Goal: Check status: Check status

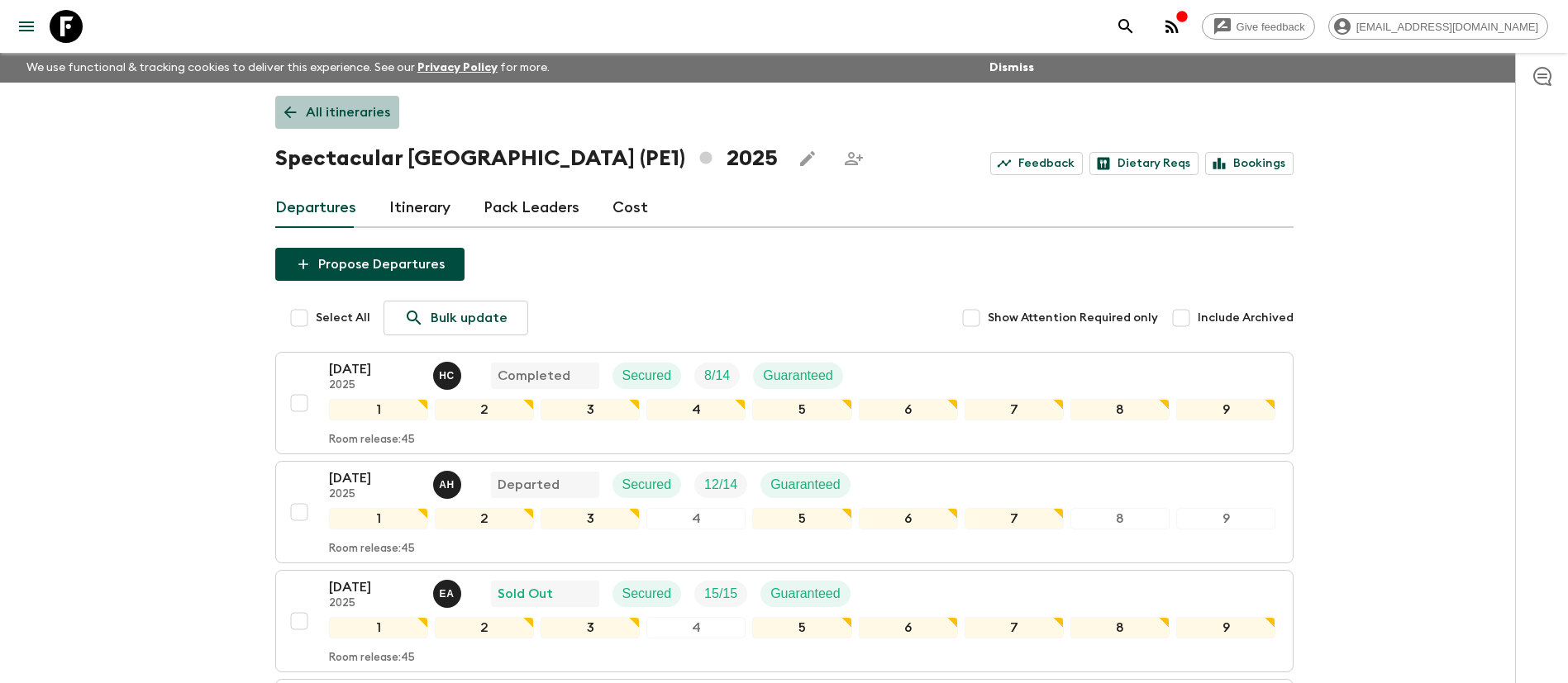
click at [366, 111] on p "All itineraries" at bounding box center [348, 113] width 85 height 20
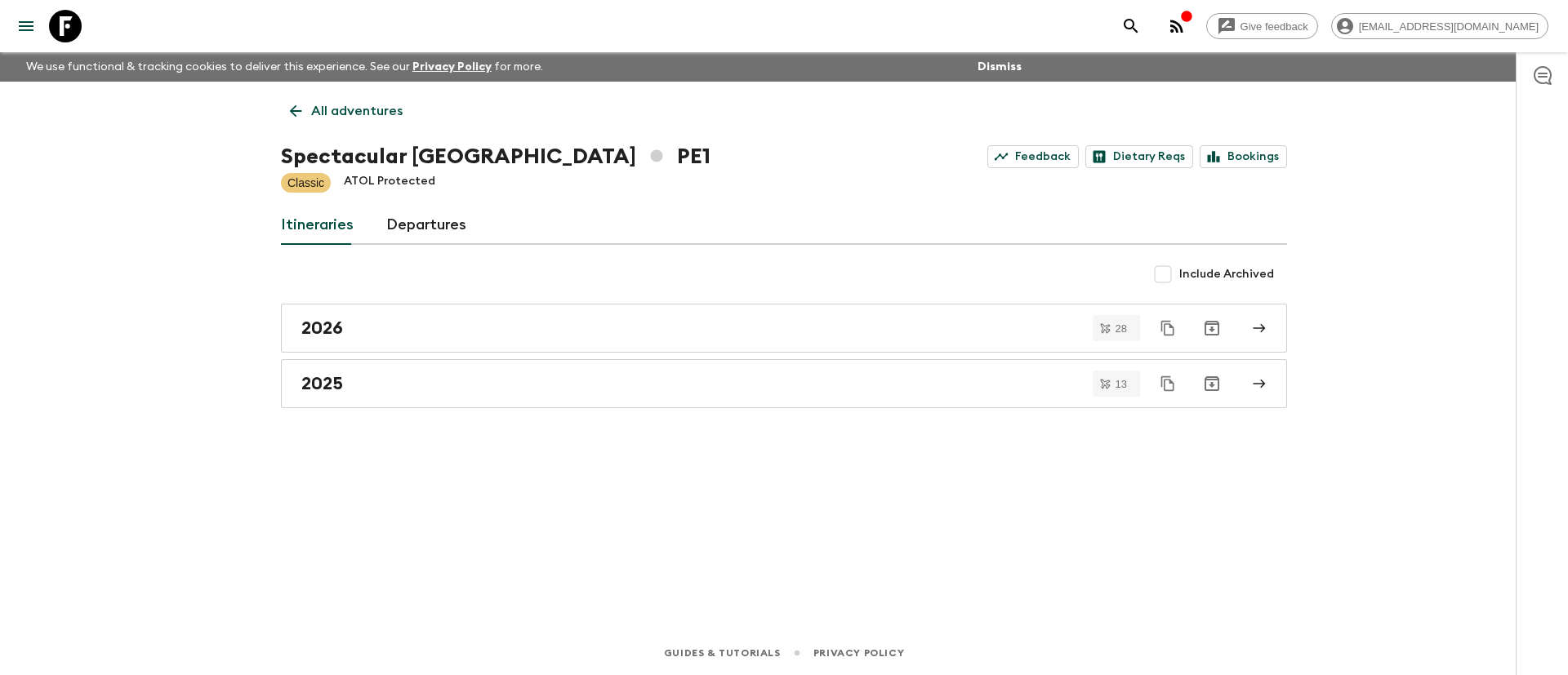
click at [332, 110] on p "All adventures" at bounding box center [357, 112] width 92 height 20
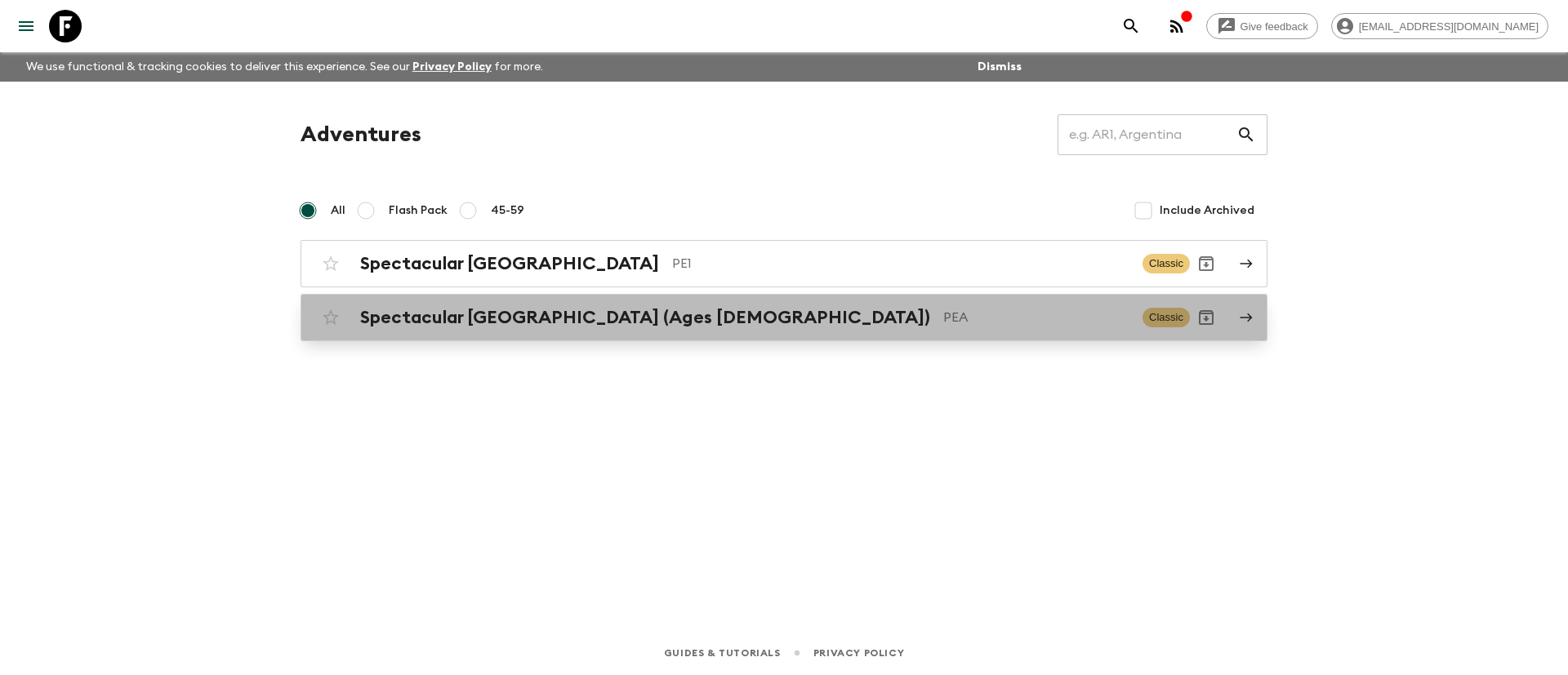
click at [518, 328] on div "Spectacular Peru (Ages [DEMOGRAPHIC_DATA]) PEA Classic" at bounding box center [752, 318] width 876 height 32
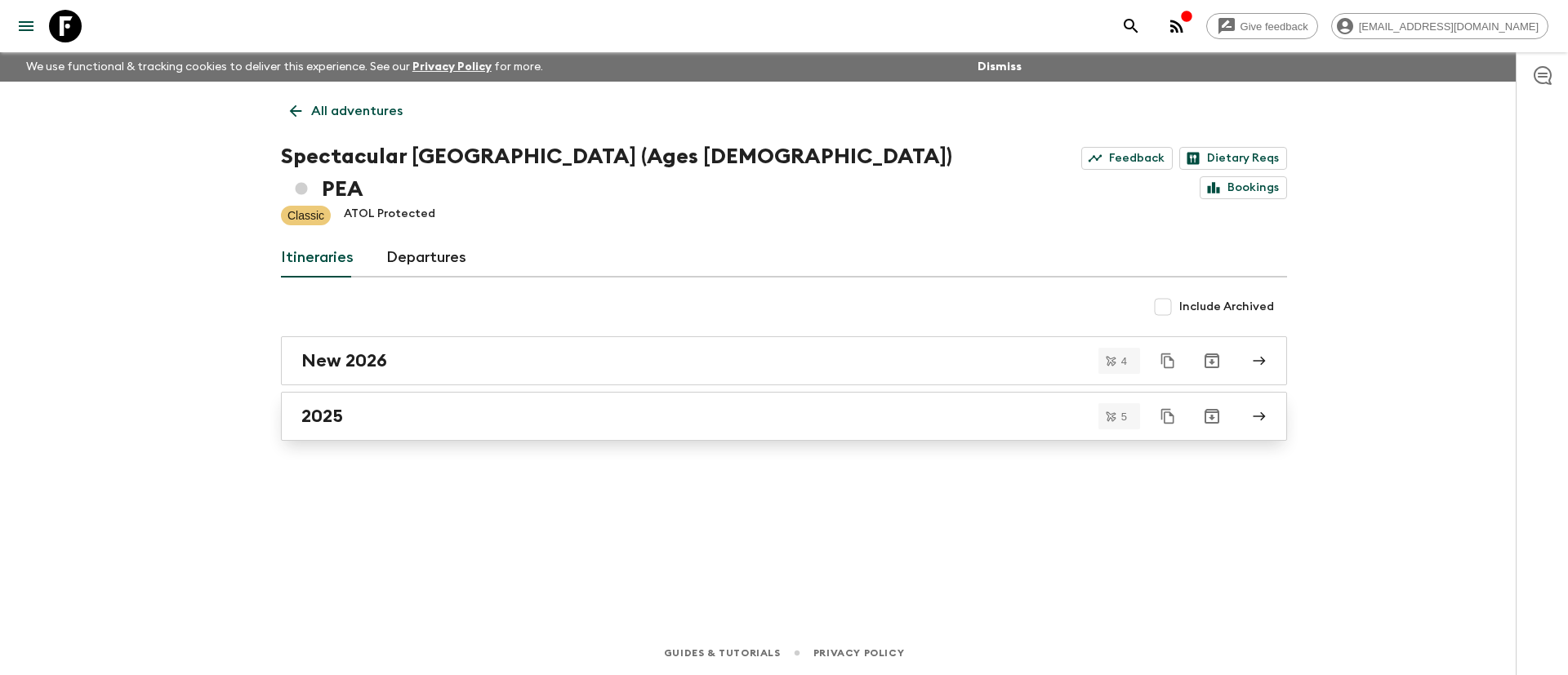
click at [406, 406] on div "2025" at bounding box center [769, 417] width 934 height 22
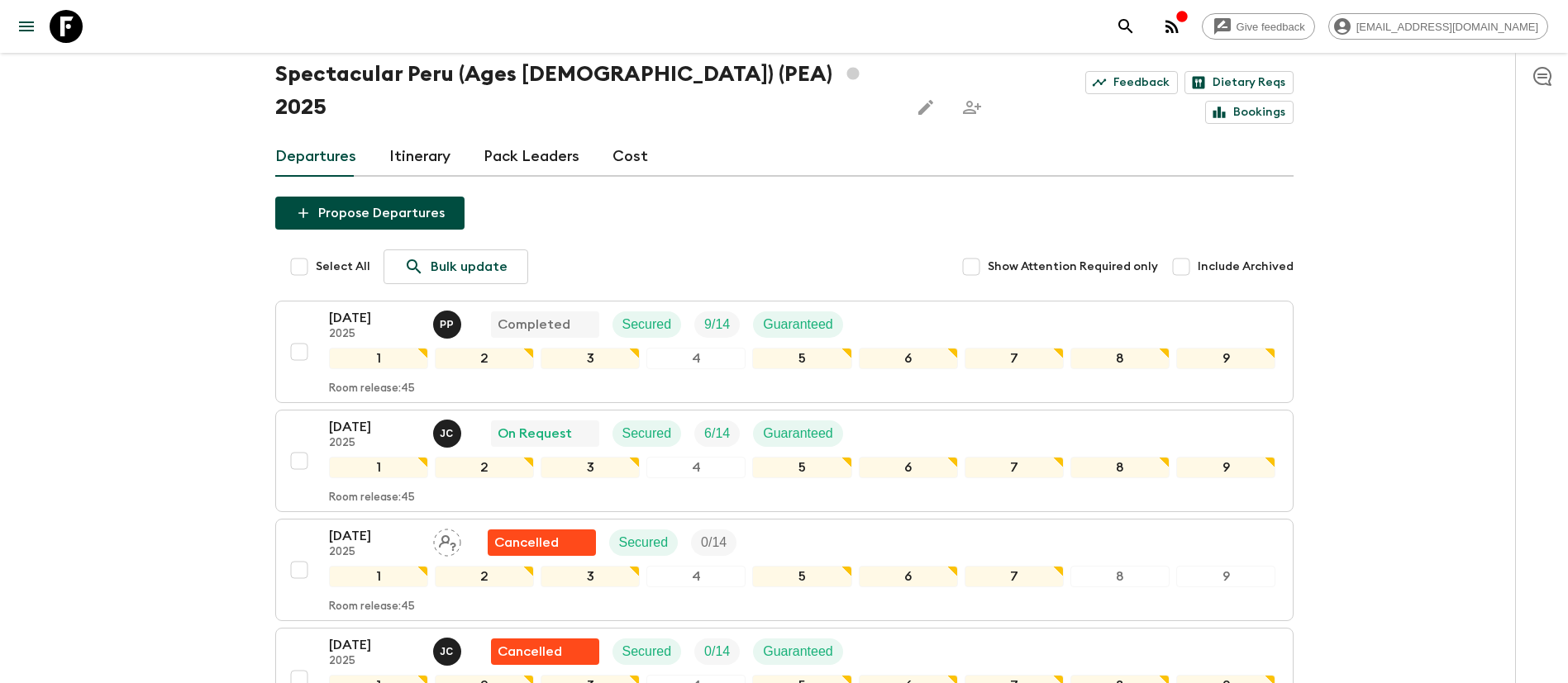
scroll to position [358, 0]
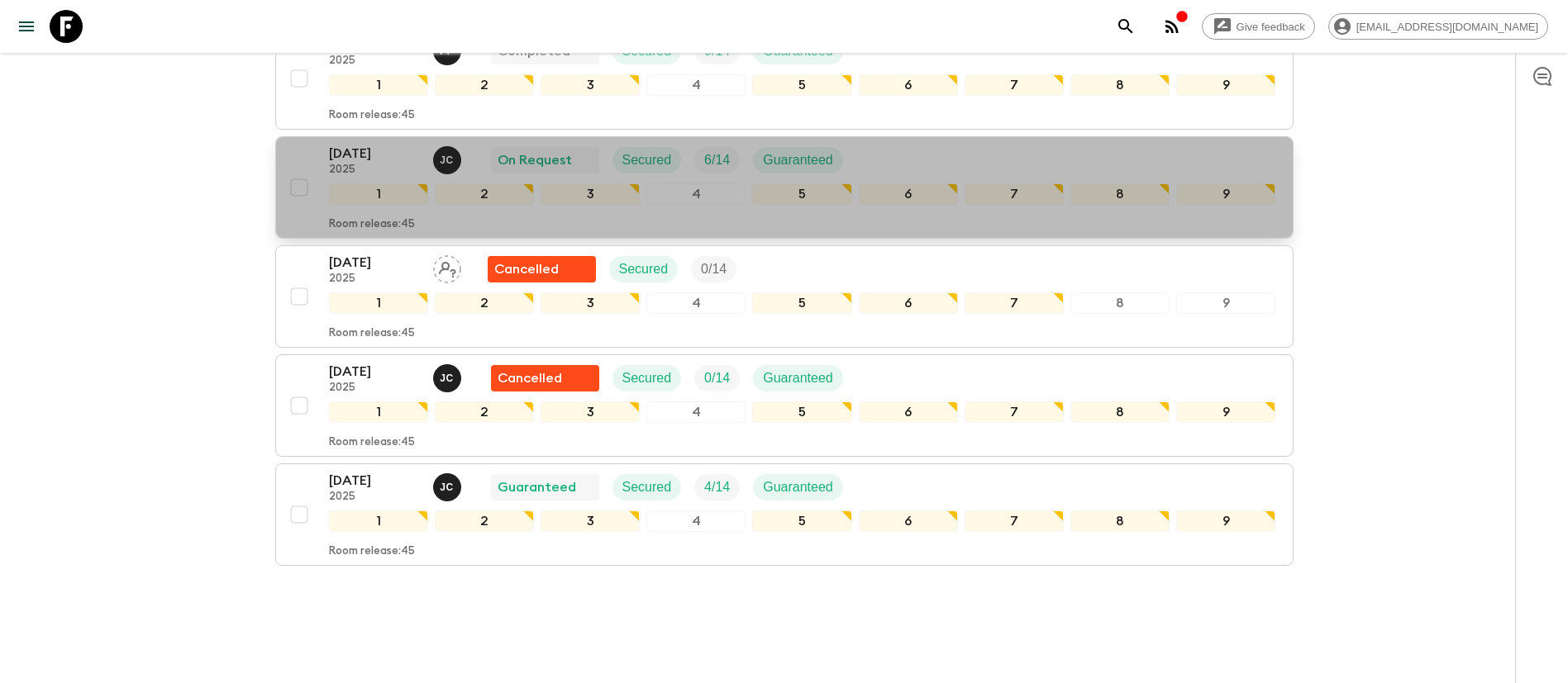
click at [885, 144] on div "[DATE] 2025 [PERSON_NAME] On Request Secured 6 / 14 Guaranteed" at bounding box center [803, 160] width 948 height 33
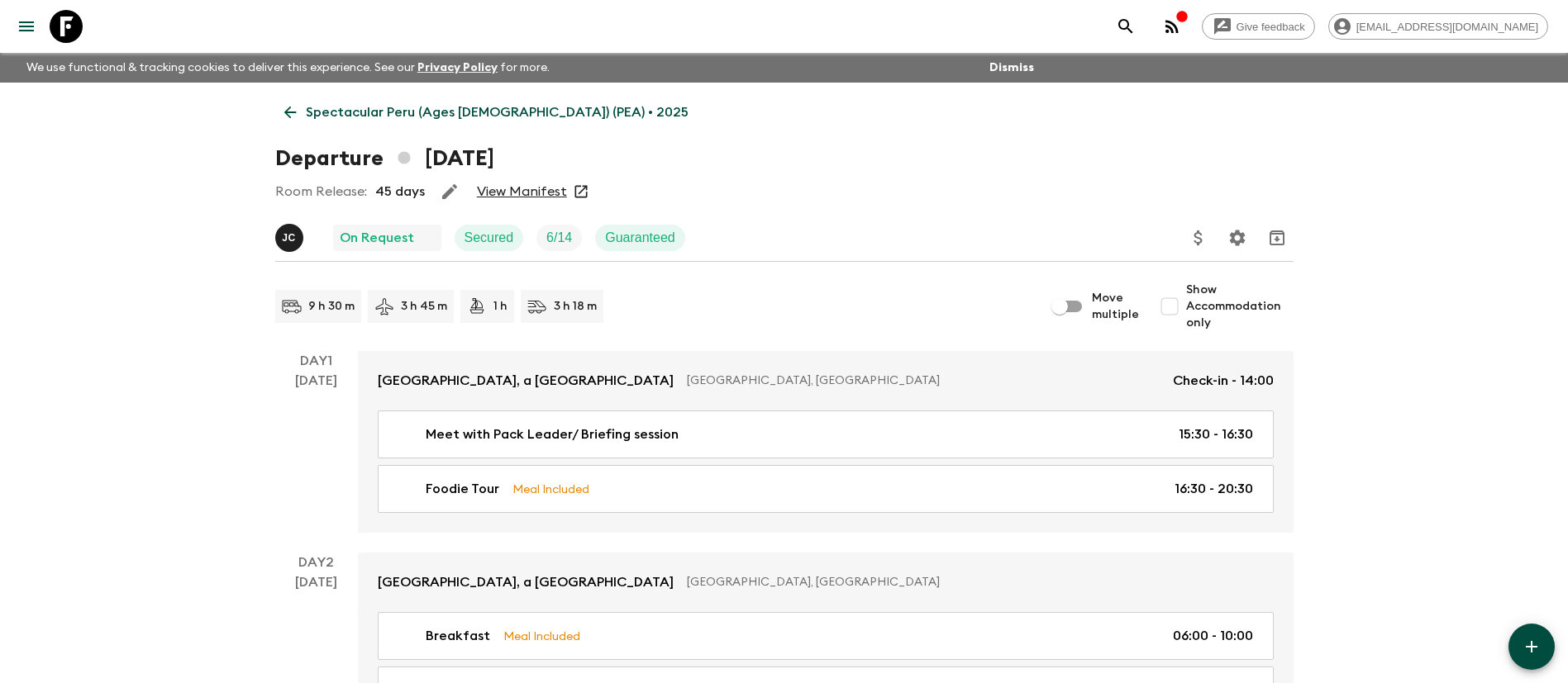
click at [519, 185] on link "View Manifest" at bounding box center [522, 191] width 90 height 16
click at [413, 101] on link "Spectacular Peru (Ages [DEMOGRAPHIC_DATA]) (PEA) • 2025" at bounding box center [487, 112] width 423 height 33
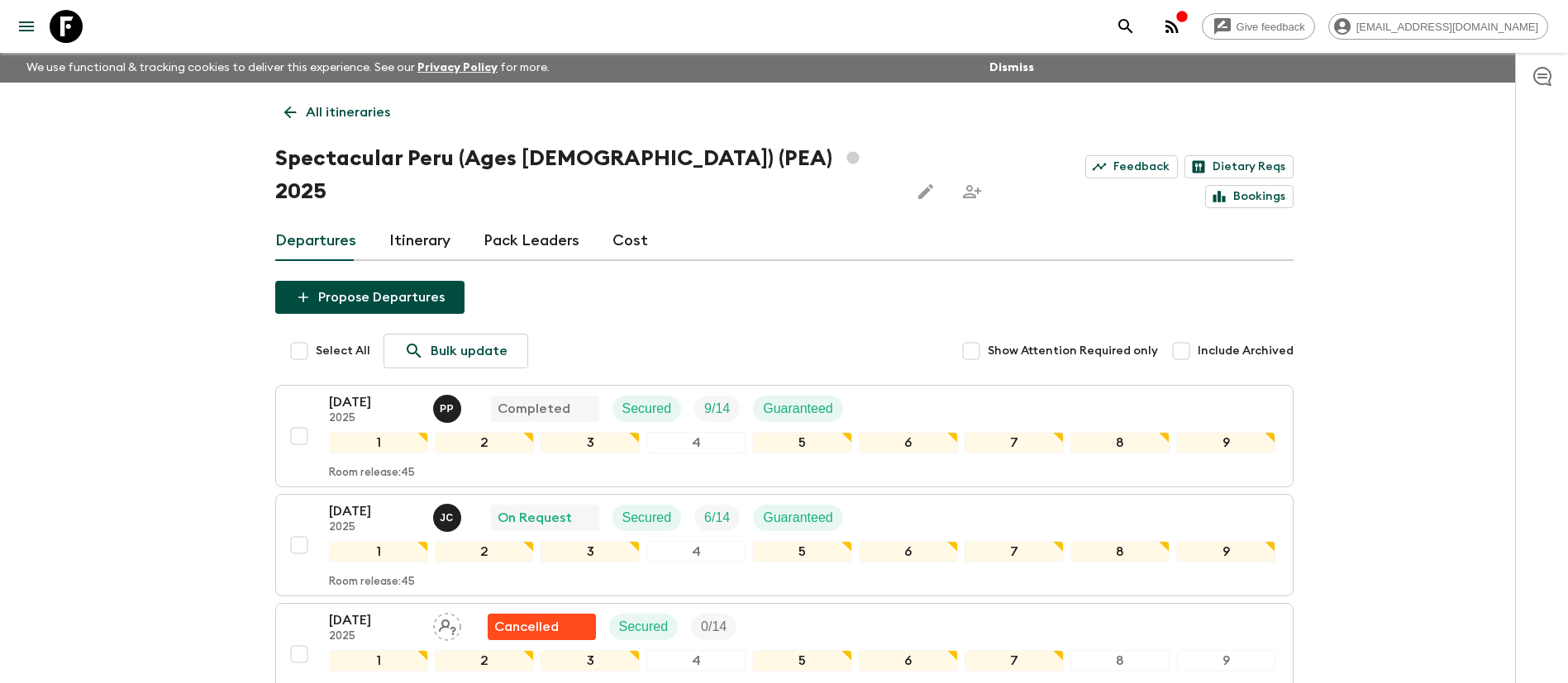
click at [335, 107] on p "All itineraries" at bounding box center [348, 113] width 85 height 20
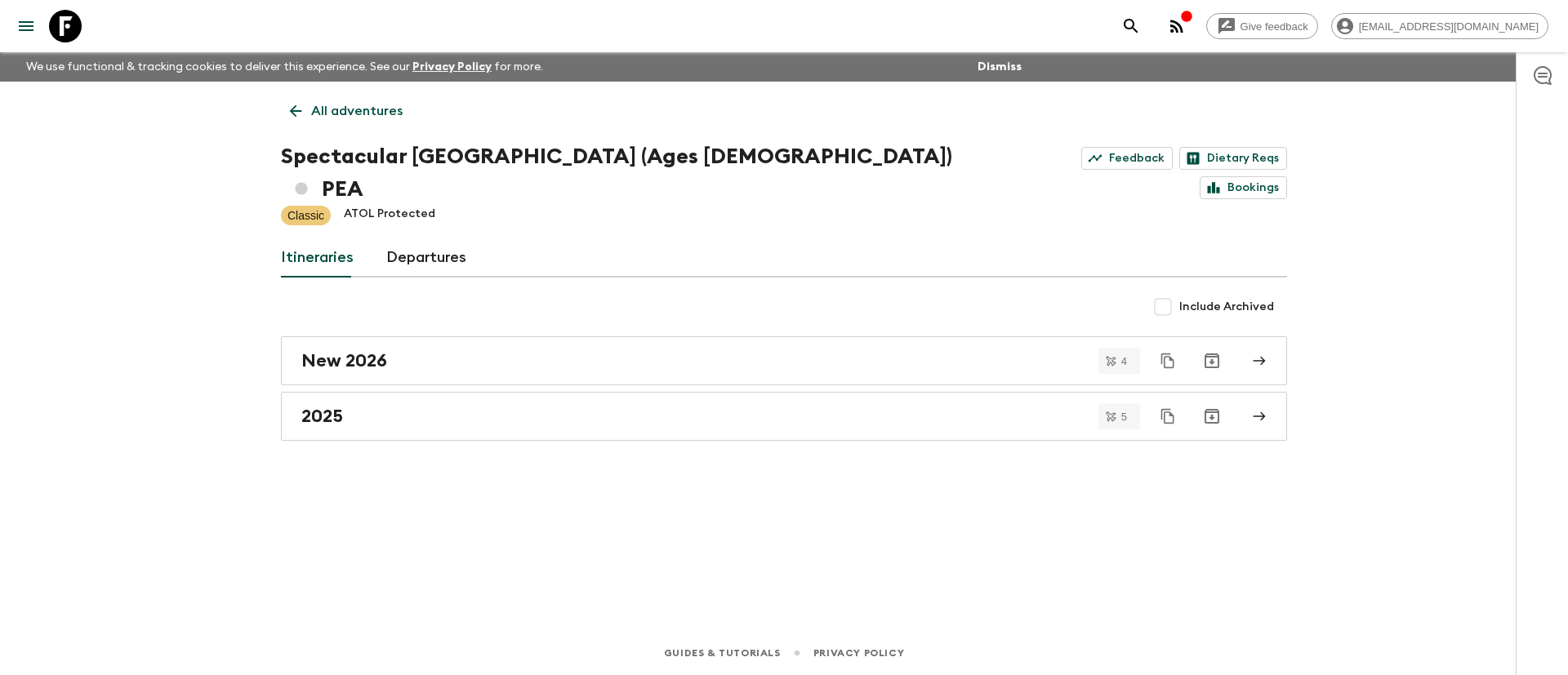
click at [352, 107] on p "All adventures" at bounding box center [357, 112] width 92 height 20
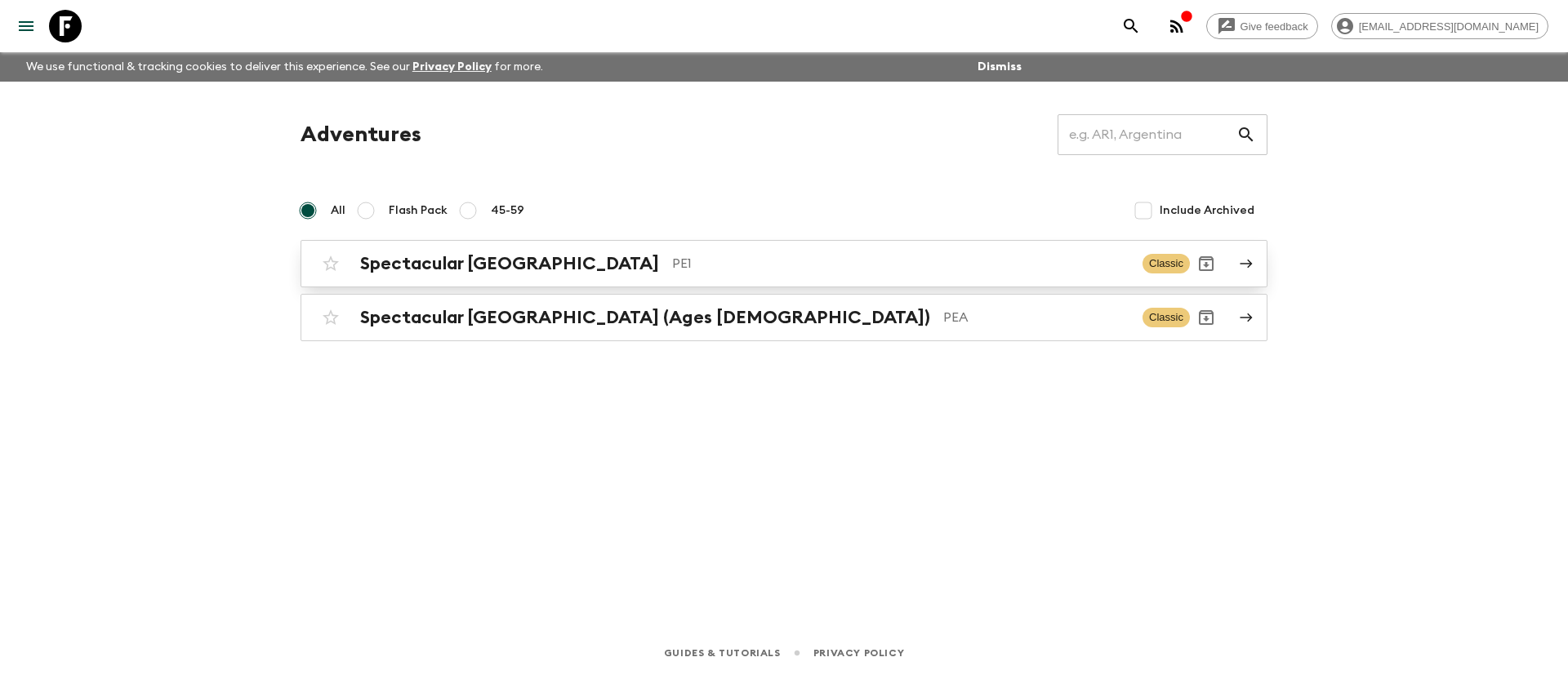
click at [672, 265] on p "PE1" at bounding box center [901, 264] width 457 height 20
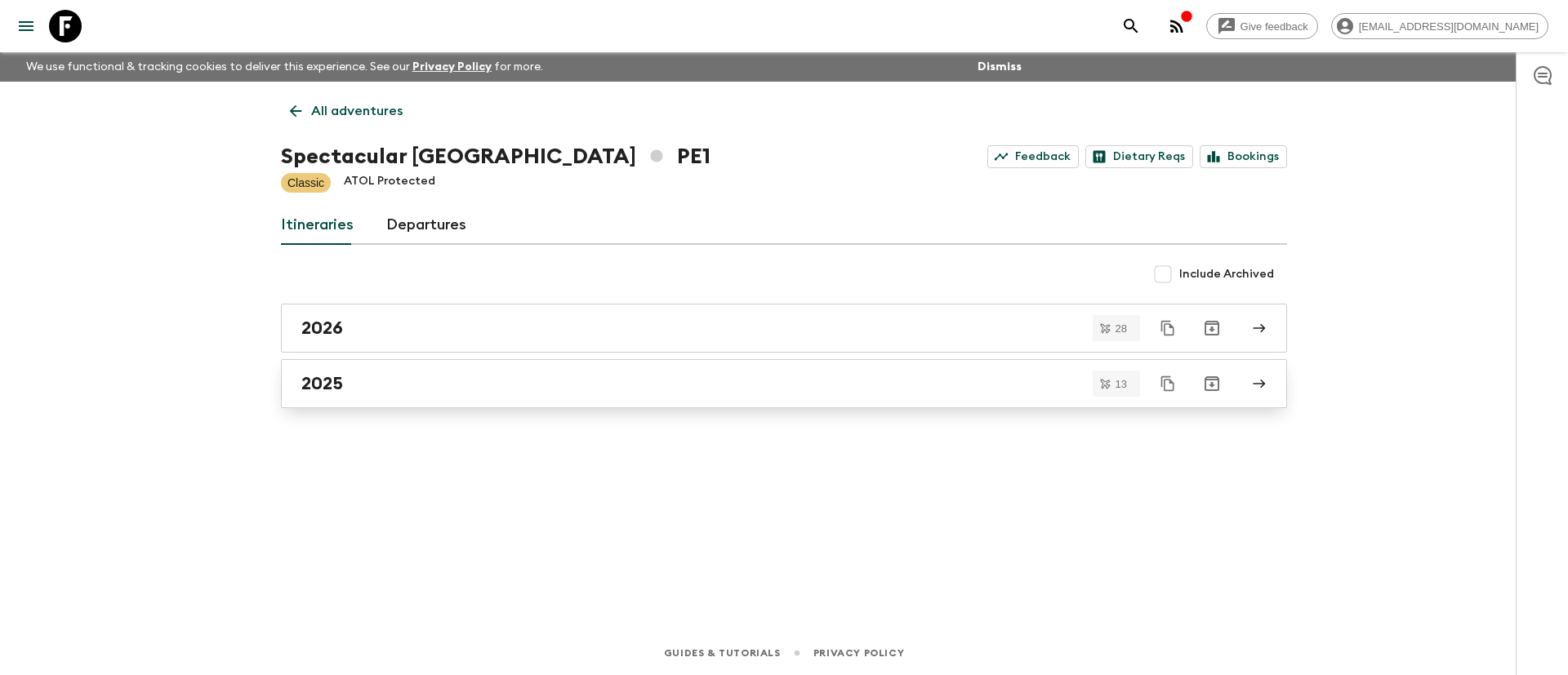
click at [365, 374] on div "2025" at bounding box center [769, 384] width 934 height 22
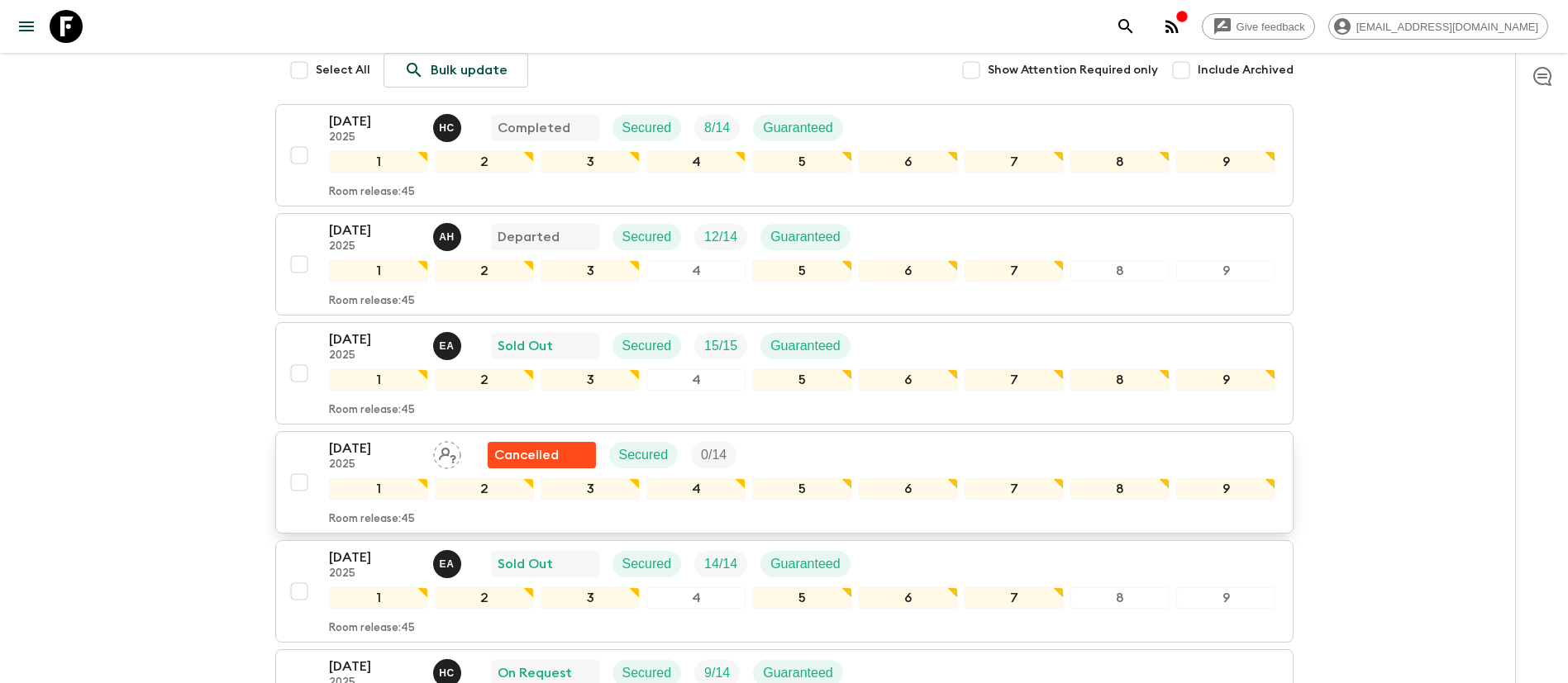
scroll to position [372, 0]
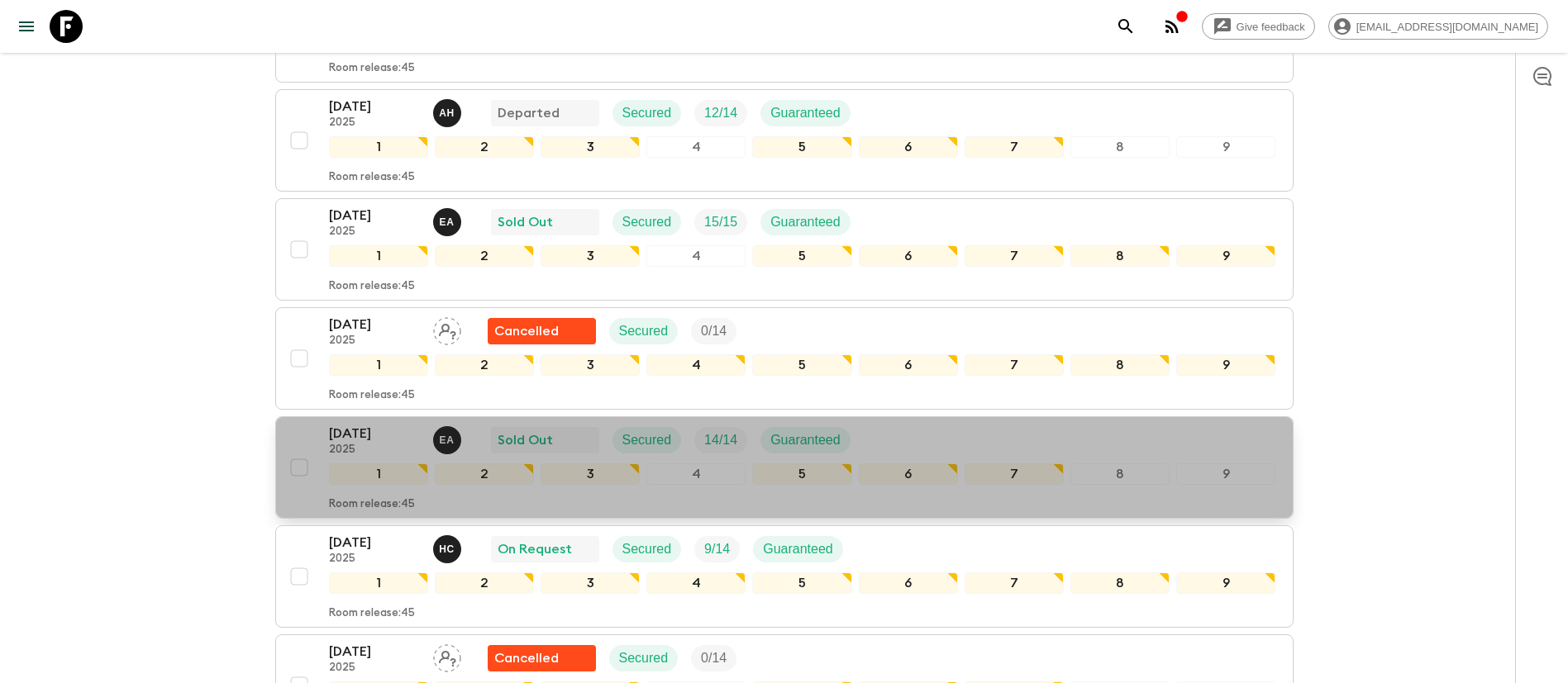
click at [901, 435] on div "[DATE] 2025 E A Sold Out Secured 14 / 14 Guaranteed" at bounding box center [803, 440] width 948 height 33
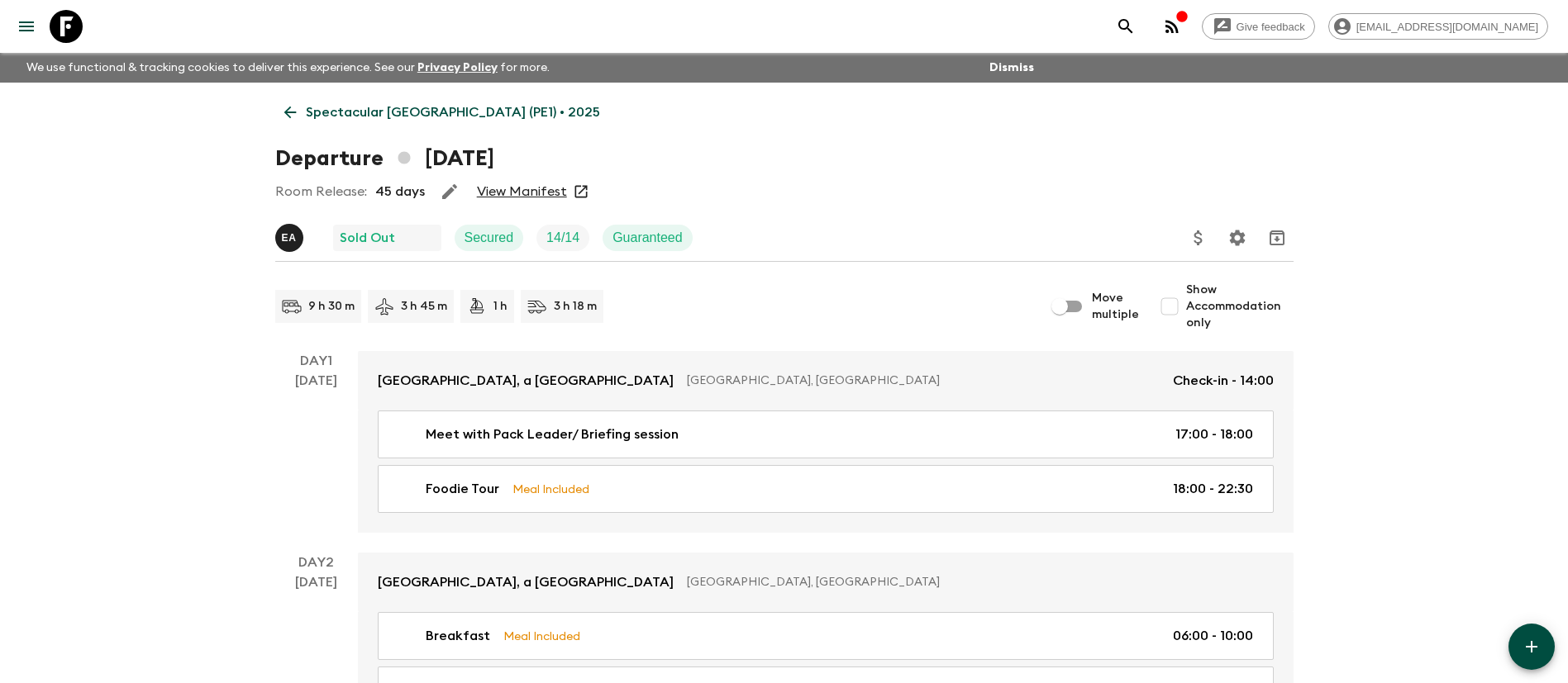
click at [512, 187] on link "View Manifest" at bounding box center [522, 191] width 90 height 16
click at [500, 191] on link "View Manifest" at bounding box center [522, 191] width 90 height 16
click at [1239, 238] on icon "Settings" at bounding box center [1237, 238] width 20 height 20
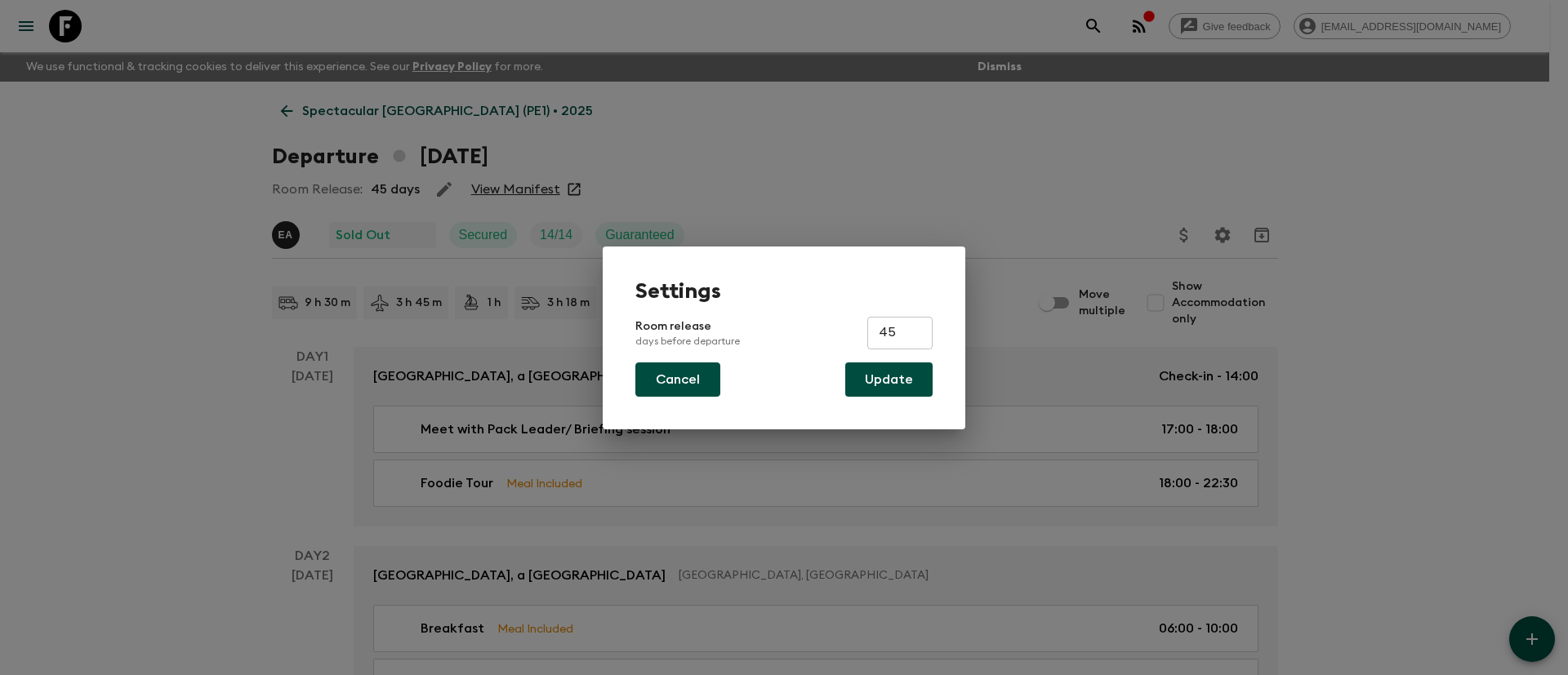
click at [675, 383] on button "Cancel" at bounding box center [678, 380] width 85 height 34
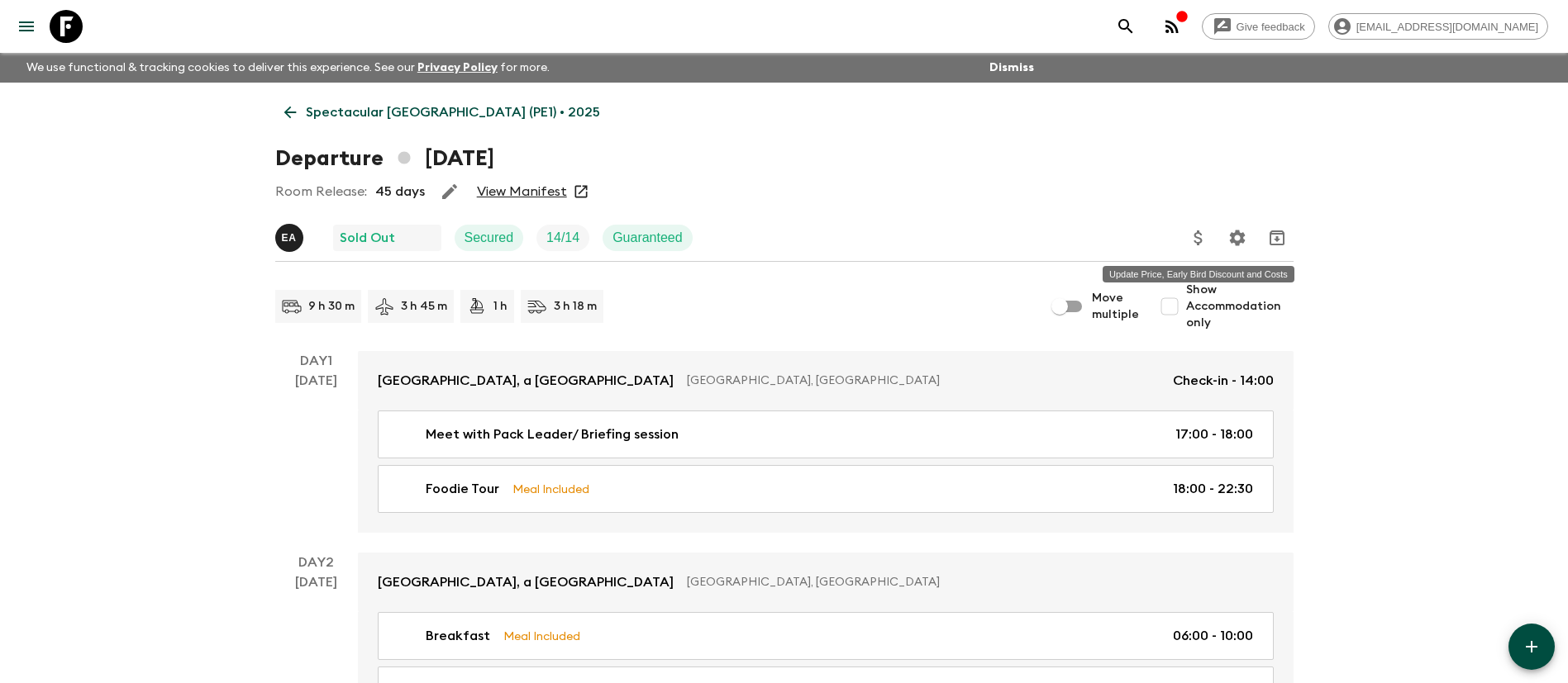
click at [1196, 238] on icon "Update Price, Early Bird Discount and Costs" at bounding box center [1199, 238] width 20 height 20
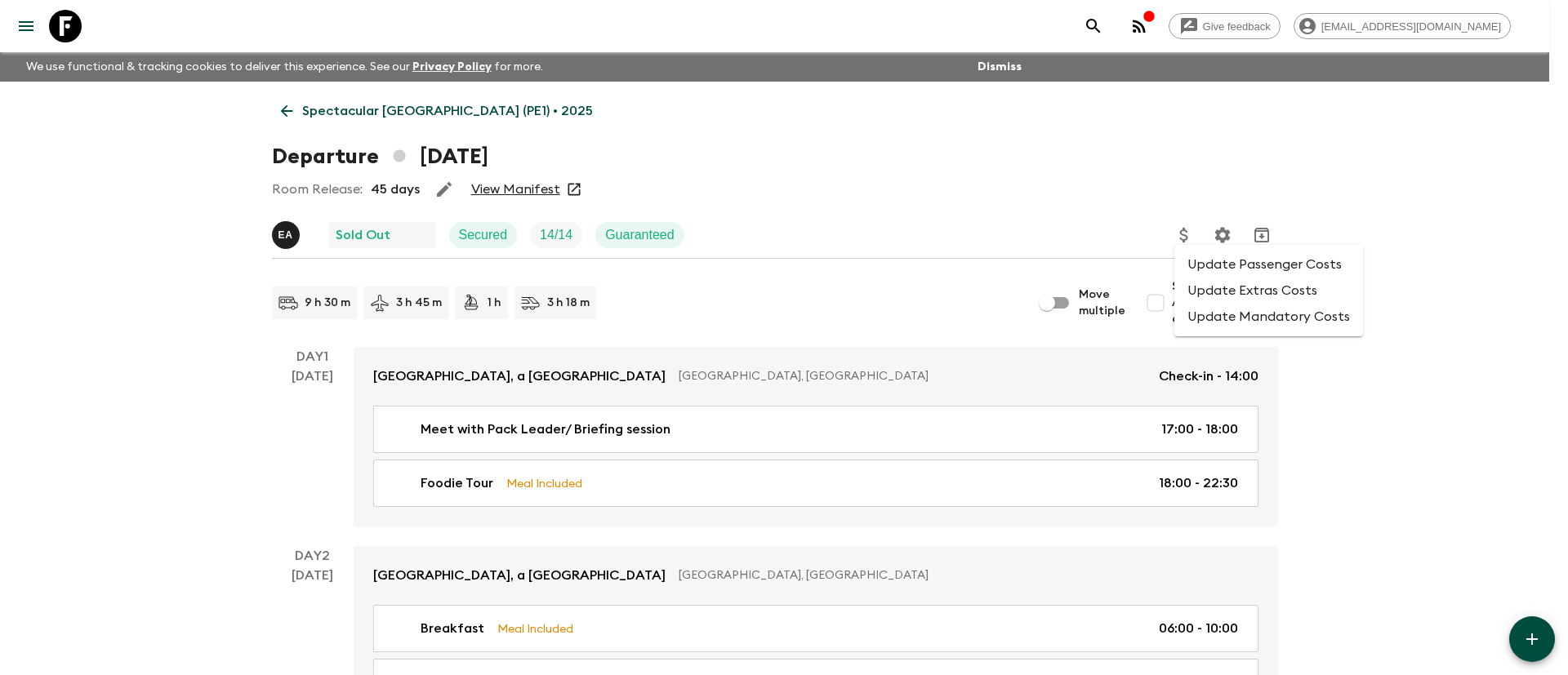
click at [1200, 263] on li "Update Passenger Costs" at bounding box center [1269, 264] width 189 height 26
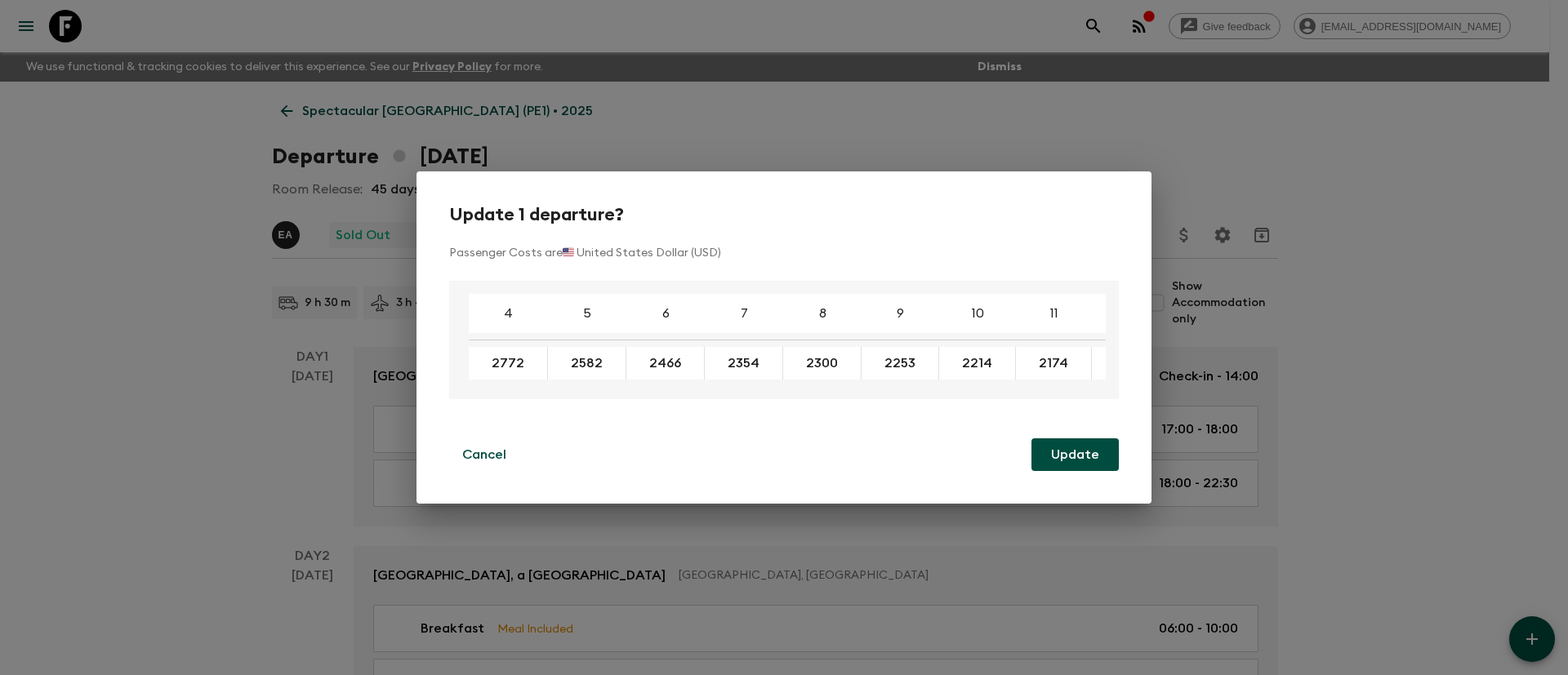
drag, startPoint x: 812, startPoint y: 390, endPoint x: 1049, endPoint y: 393, distance: 237.0
click at [1049, 393] on div "4 5 6 7 8 9 10 11 12 13 14 15 16 17 18 2772 2582 2466 2354 2300 2253 2214 2174 …" at bounding box center [784, 340] width 670 height 119
click at [843, 390] on div "4 5 6 7 8 9 10 11 12 13 14 15 16 17 18 2772 2582 2466 2354 2300 2253 2214 2174 …" at bounding box center [784, 340] width 670 height 119
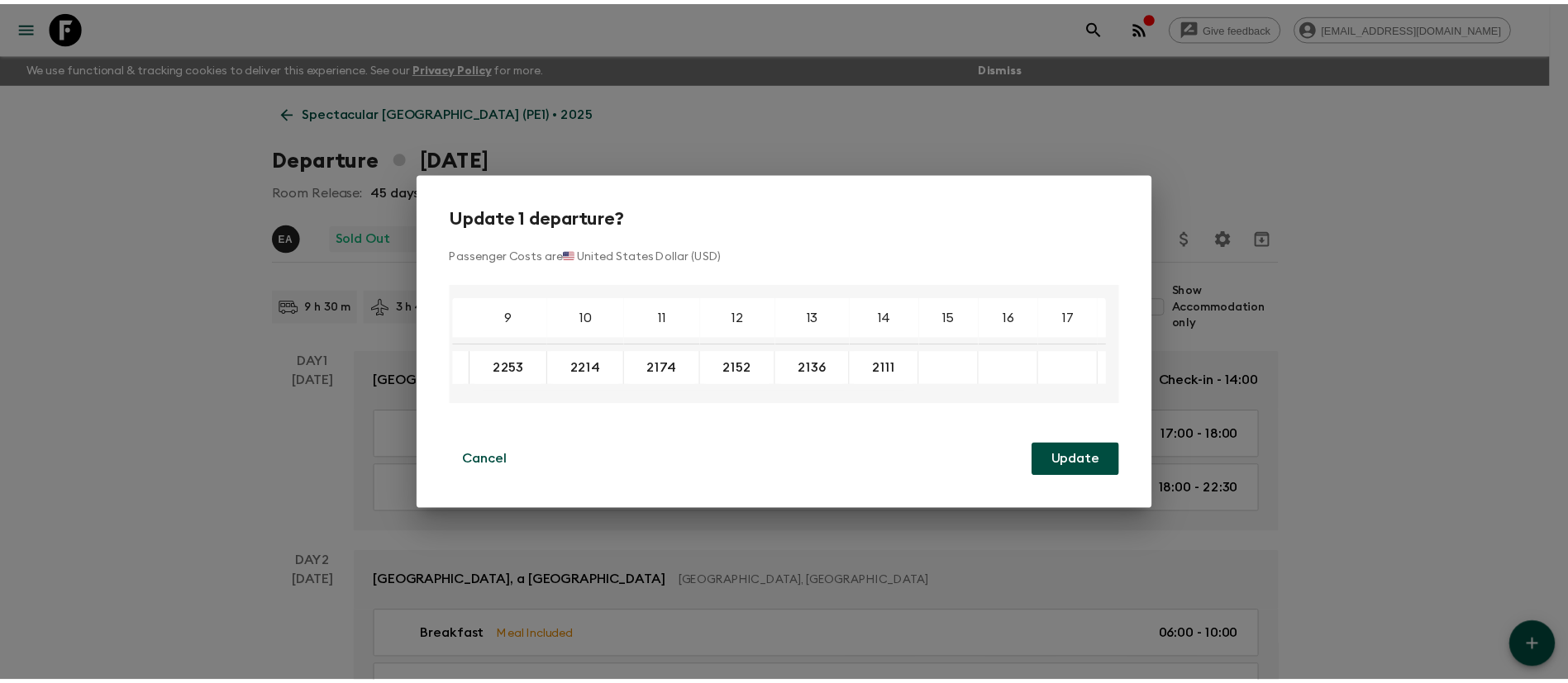
scroll to position [0, 400]
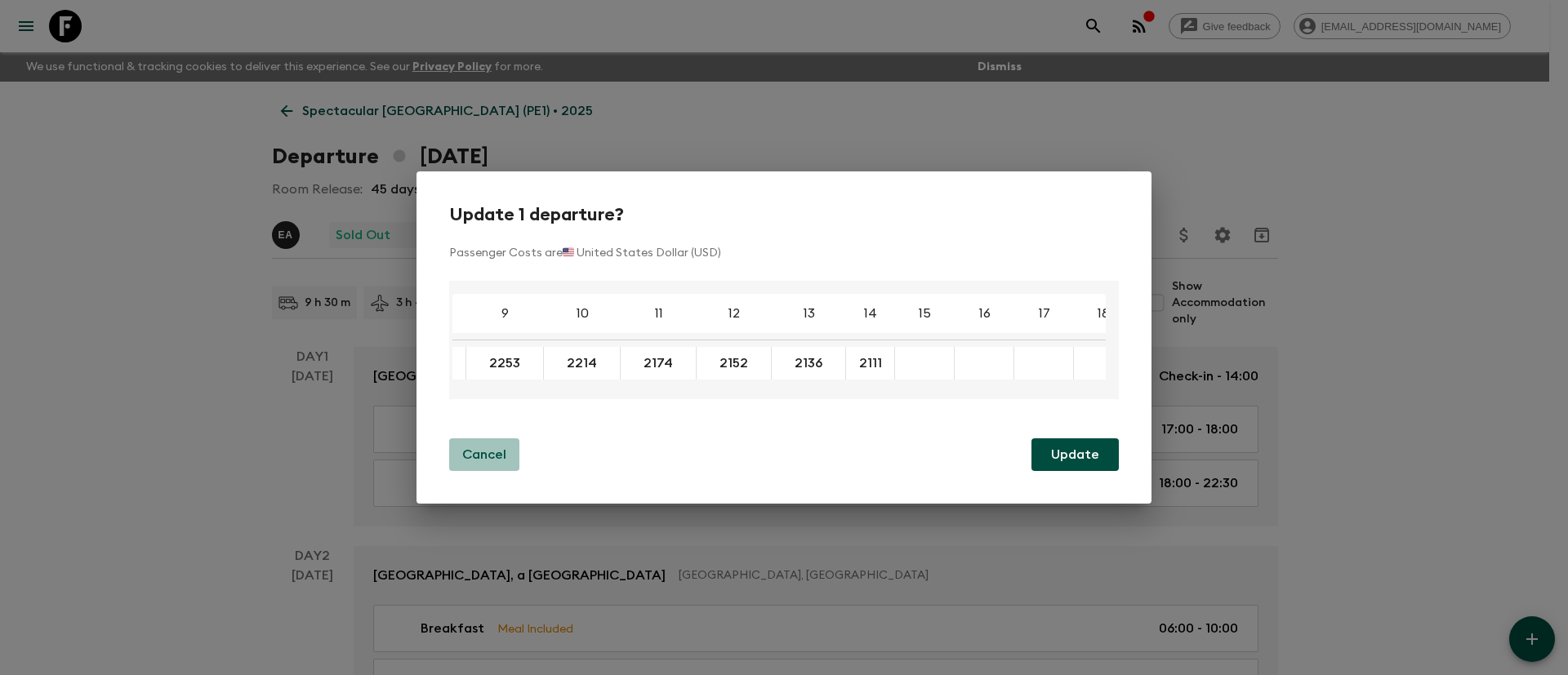
click at [503, 454] on p "Cancel" at bounding box center [484, 455] width 44 height 20
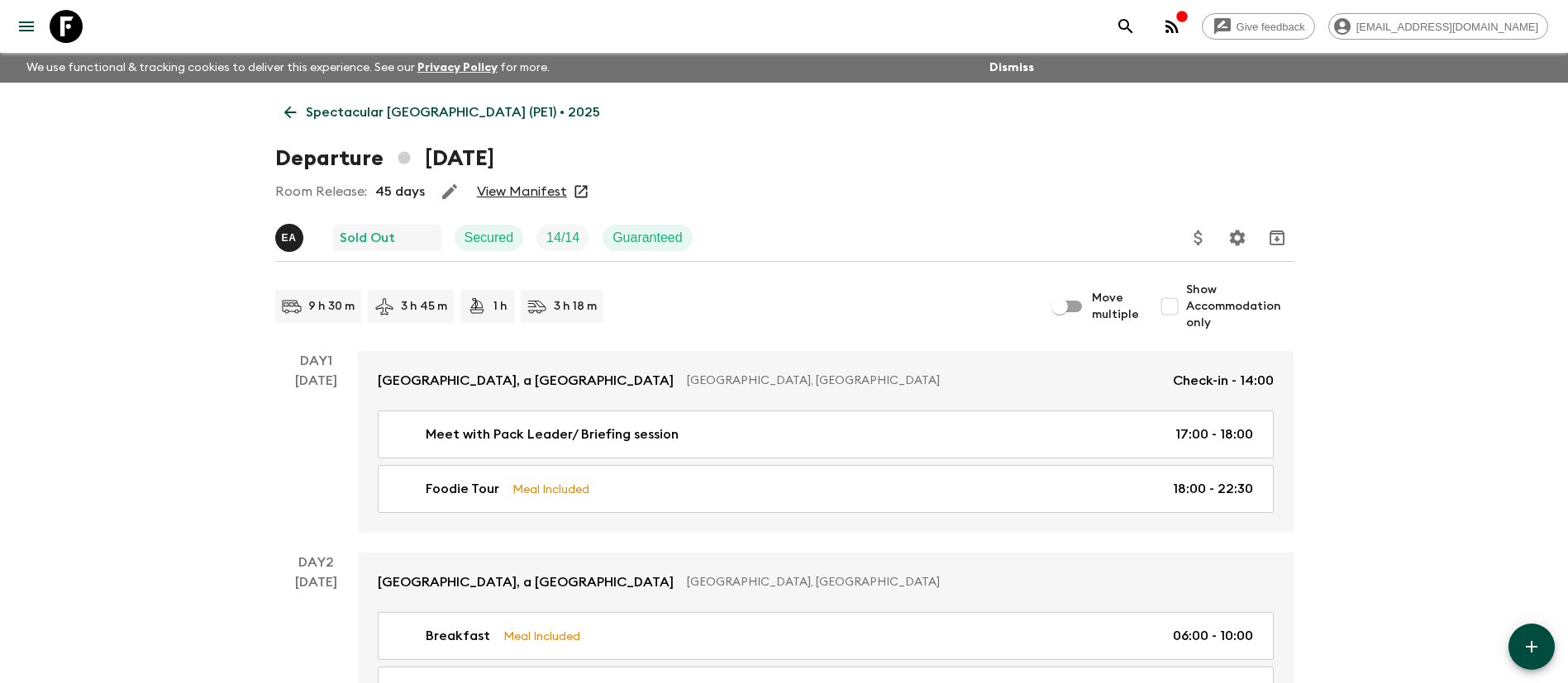
click at [386, 103] on p "Spectacular [GEOGRAPHIC_DATA] (PE1) • 2025" at bounding box center [453, 113] width 294 height 20
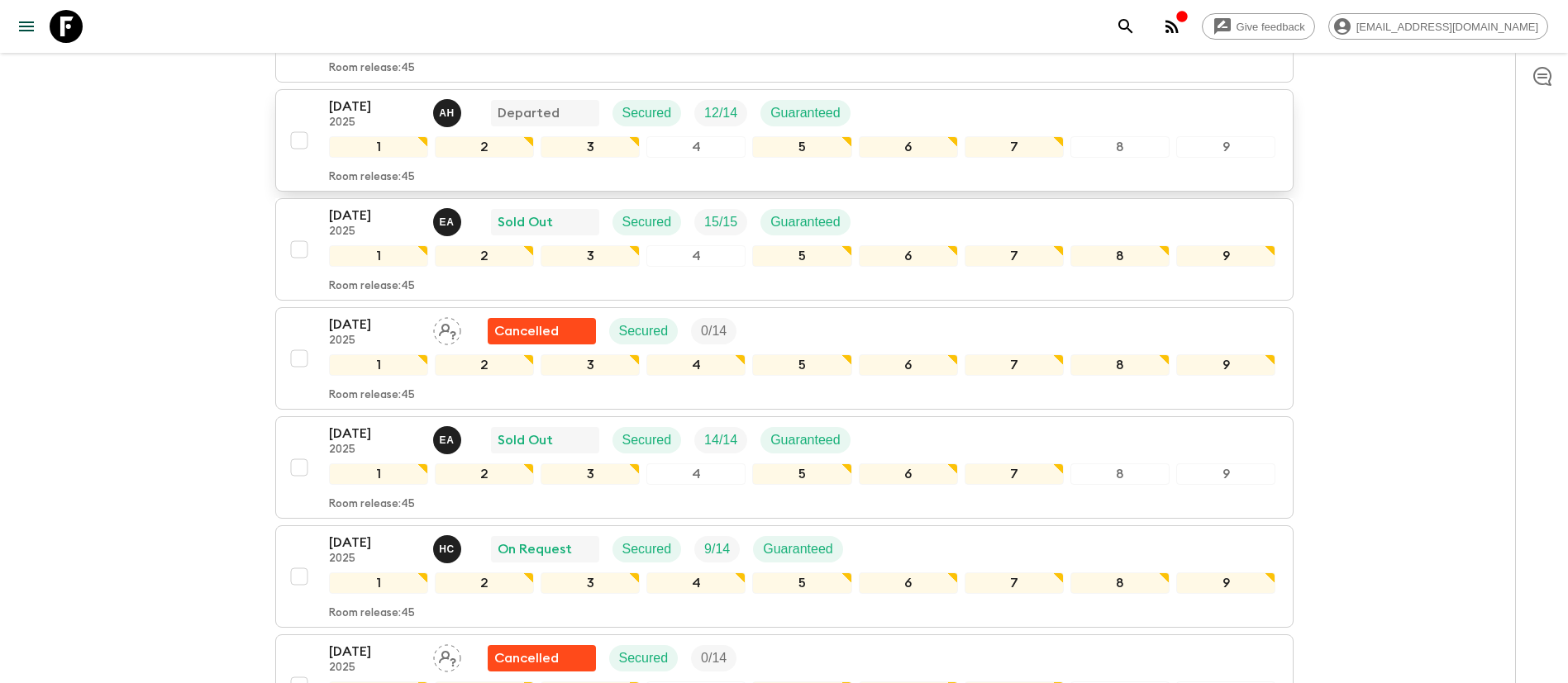
scroll to position [744, 0]
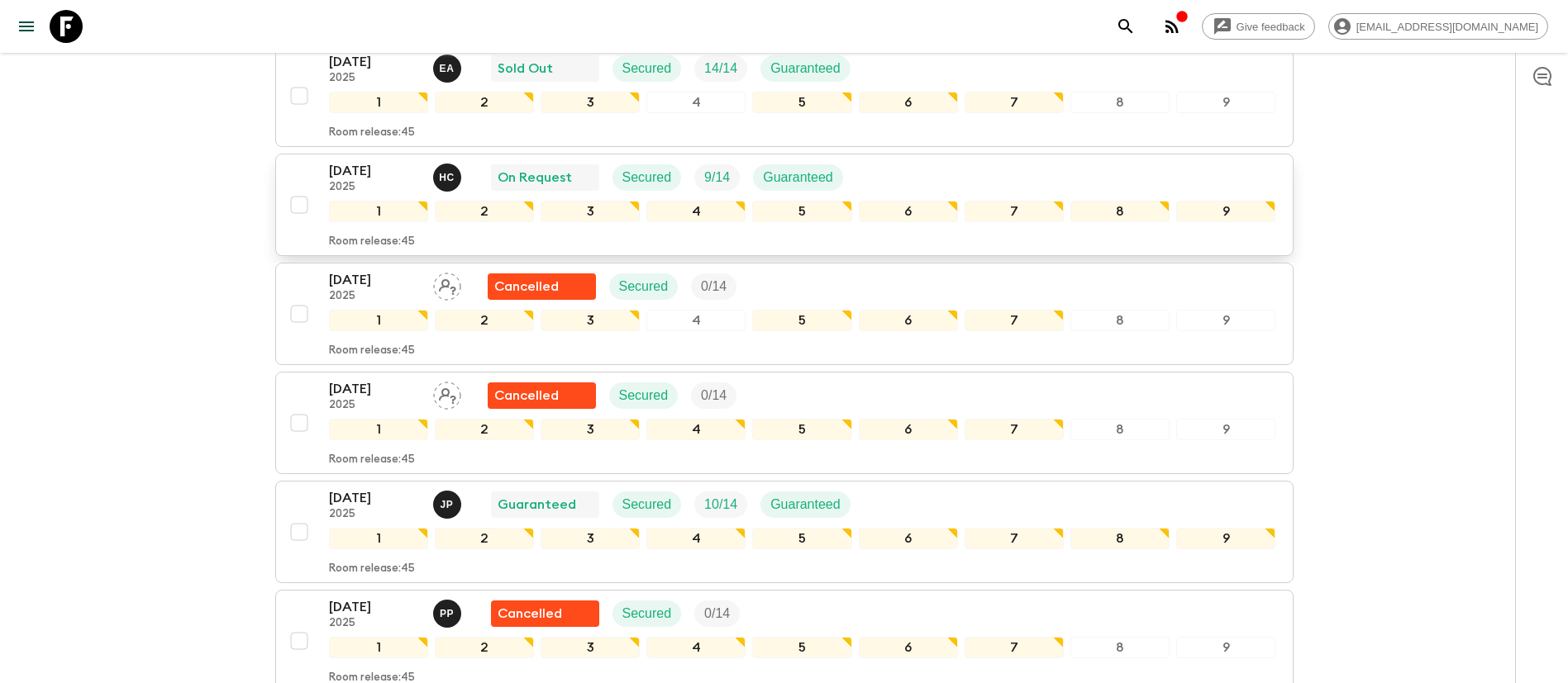
click at [923, 165] on div "[DATE] 2025 H C On Request Secured 9 / 14 Guaranteed" at bounding box center [803, 178] width 948 height 33
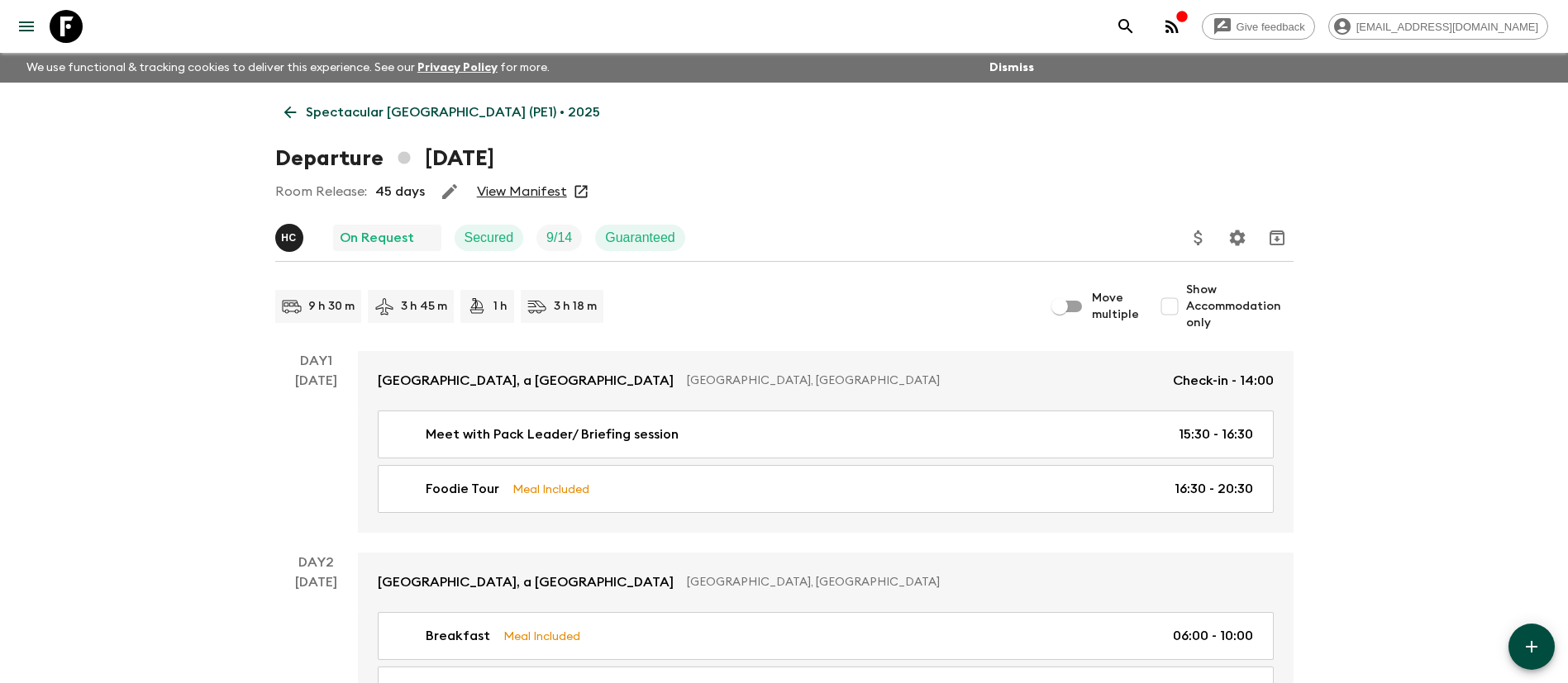
click at [504, 188] on link "View Manifest" at bounding box center [522, 191] width 90 height 16
